Goal: Find specific page/section: Find specific page/section

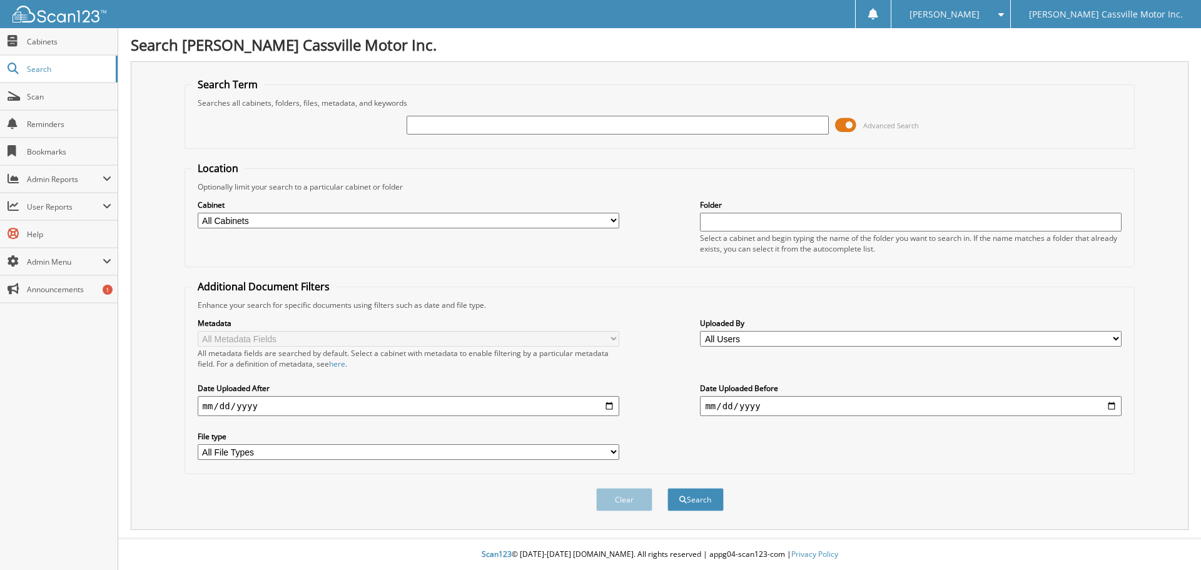
click at [518, 128] on input "text" at bounding box center [616, 125] width 421 height 19
type input "auction access"
click at [667, 488] on button "Search" at bounding box center [695, 499] width 56 height 23
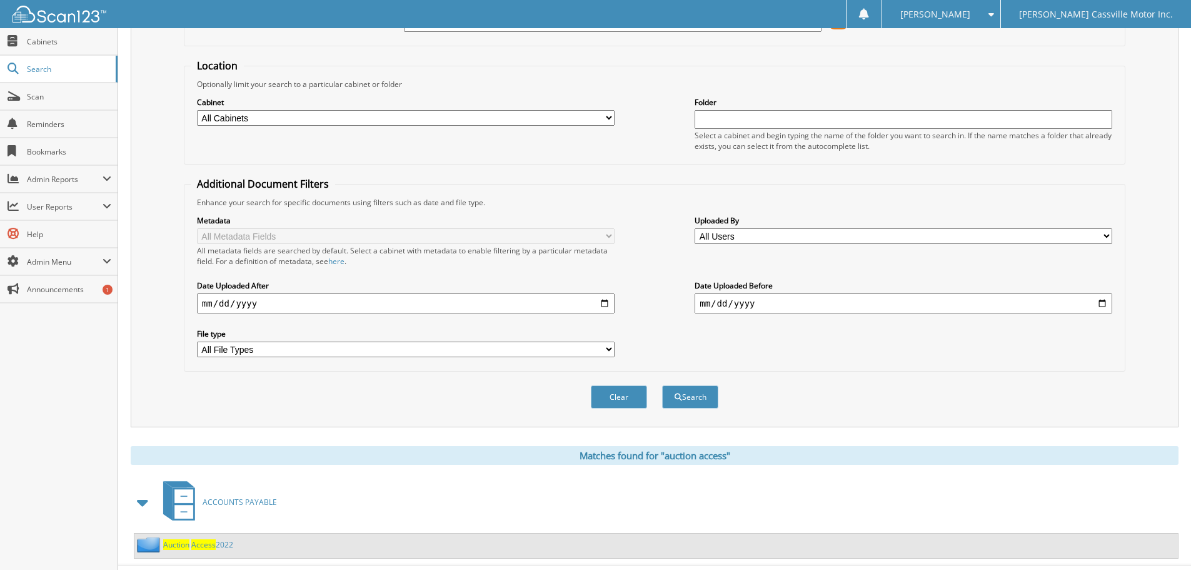
scroll to position [129, 0]
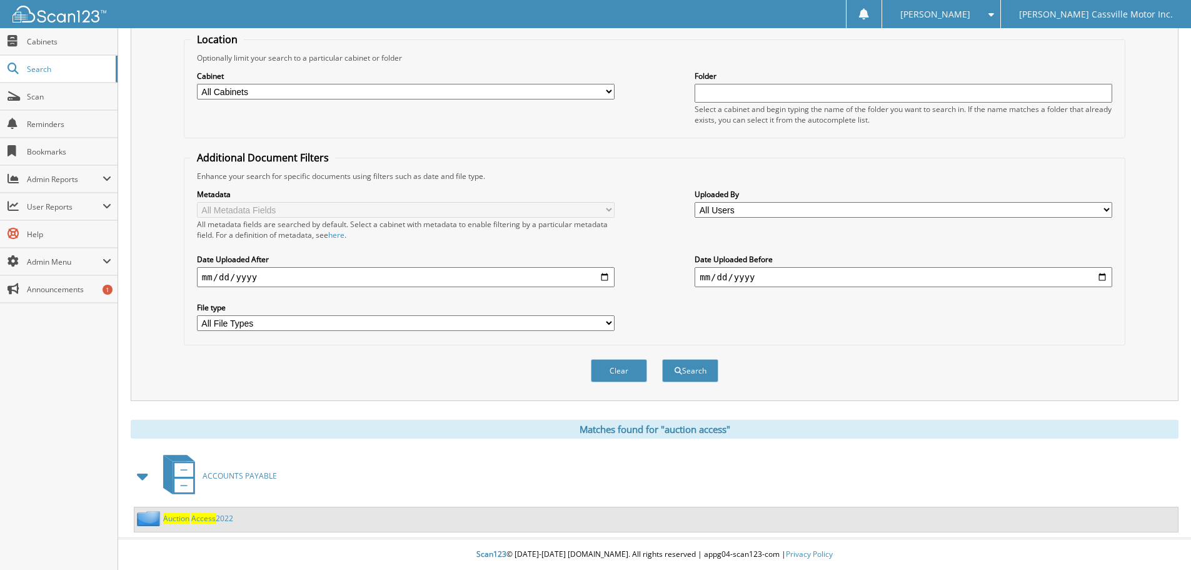
click at [193, 516] on span "Access" at bounding box center [203, 518] width 24 height 11
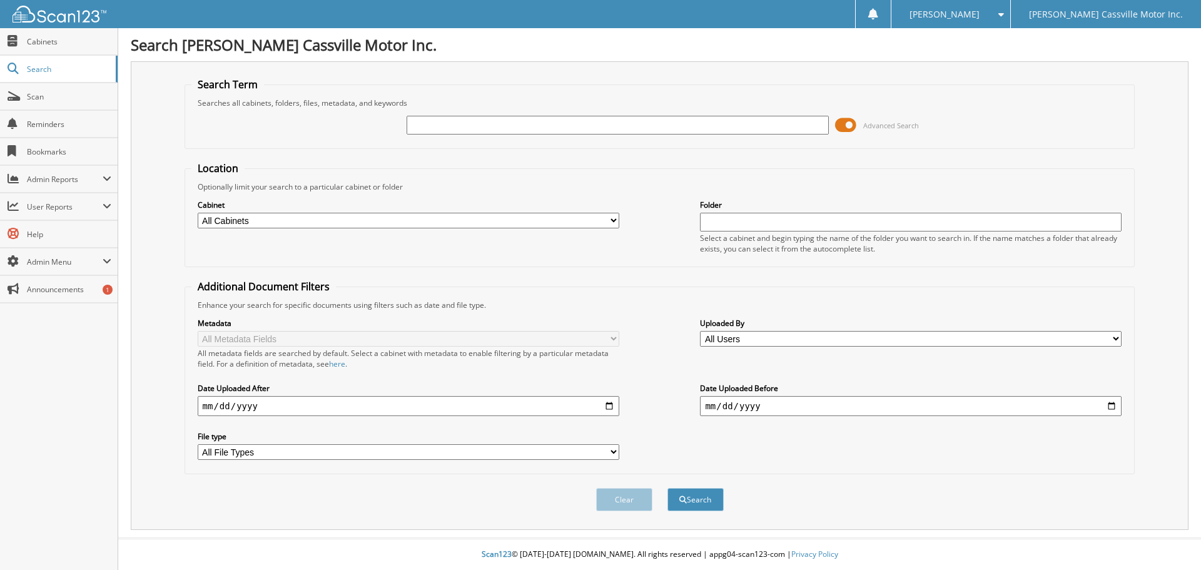
click at [511, 129] on input "text" at bounding box center [616, 125] width 421 height 19
type input "dealer license"
click at [667, 488] on button "Search" at bounding box center [695, 499] width 56 height 23
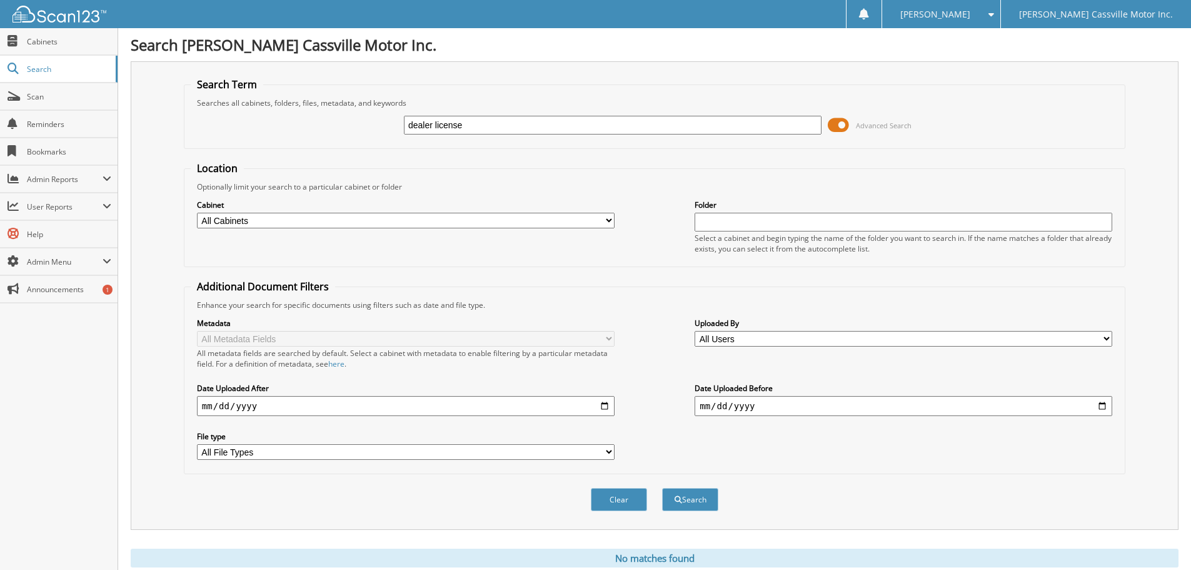
drag, startPoint x: 485, startPoint y: 131, endPoint x: 356, endPoint y: 122, distance: 129.7
click at [358, 122] on div "dealer license Advanced Search" at bounding box center [655, 125] width 928 height 34
